Goal: Ask a question

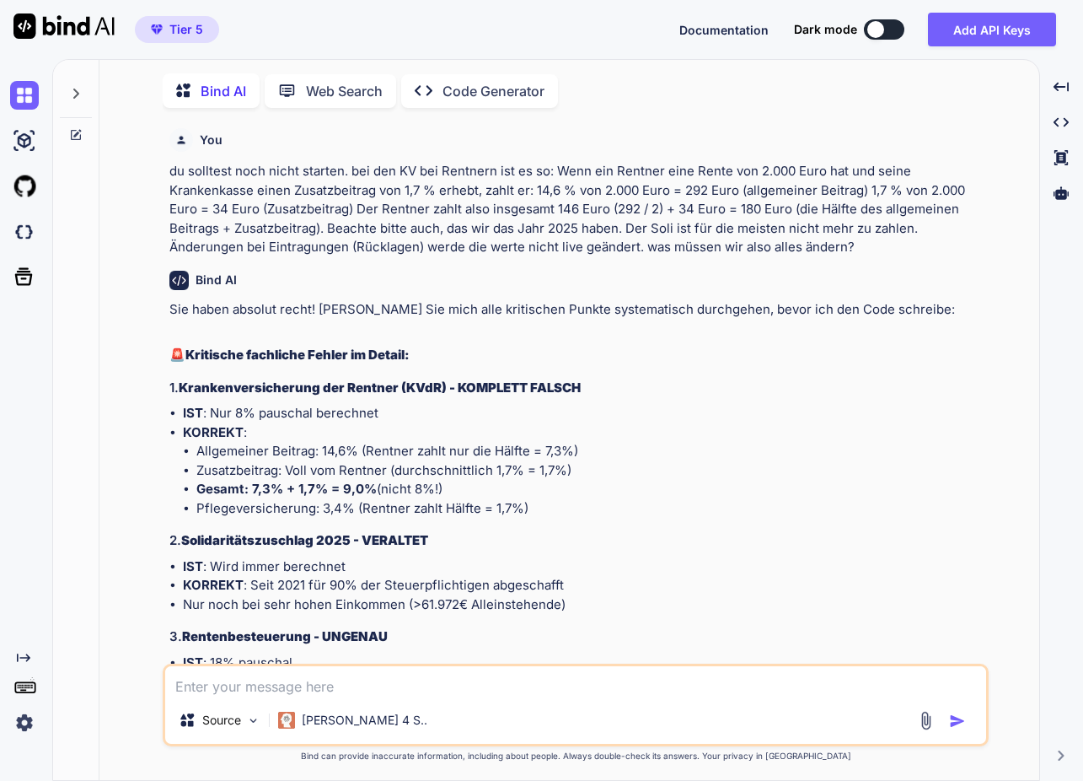
type textarea "x"
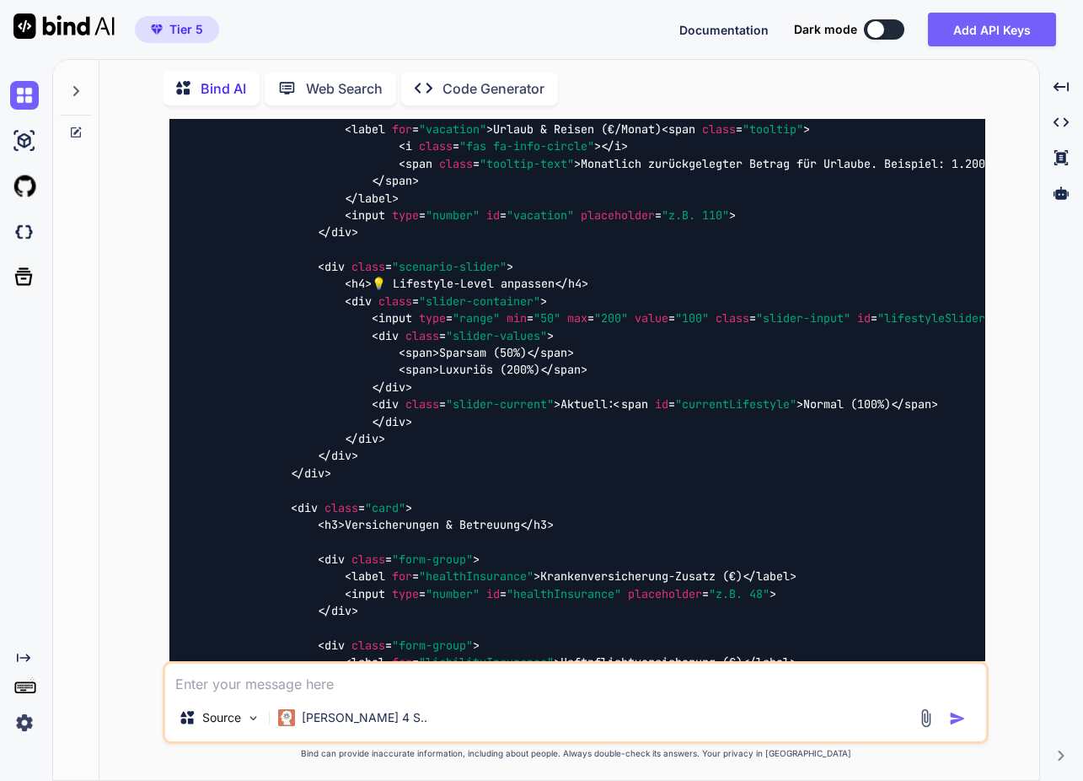
scroll to position [0, 1]
